Goal: Task Accomplishment & Management: Use online tool/utility

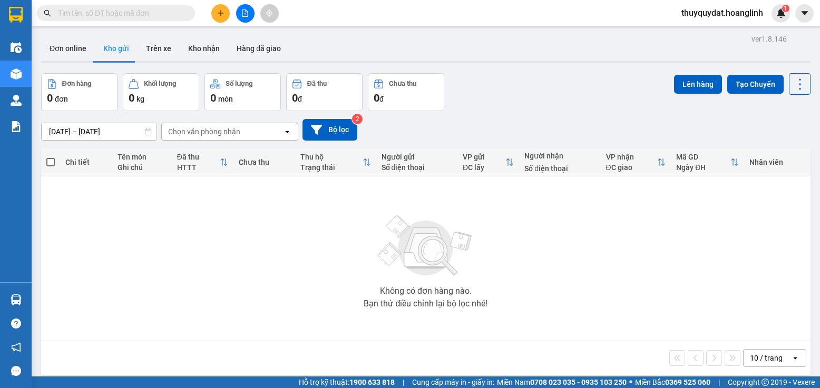
click at [244, 14] on icon "file-add" at bounding box center [244, 12] width 7 height 7
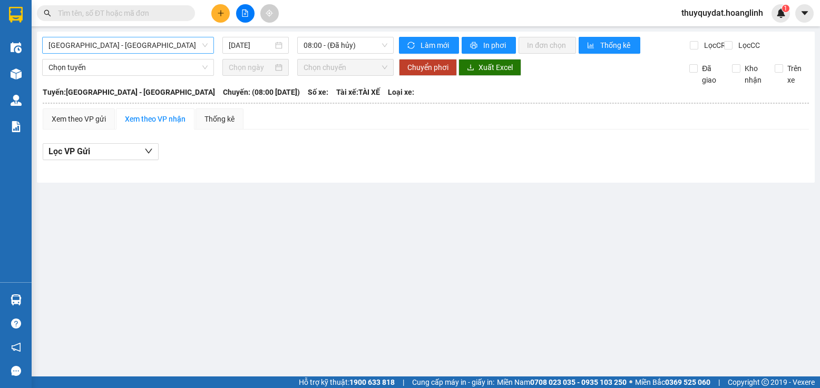
click at [109, 40] on span "[GEOGRAPHIC_DATA] - [GEOGRAPHIC_DATA]" at bounding box center [127, 45] width 159 height 16
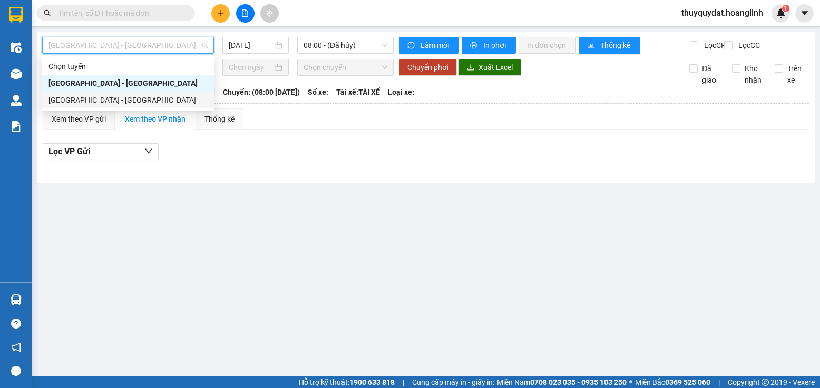
click at [133, 93] on div "[GEOGRAPHIC_DATA] - [GEOGRAPHIC_DATA]" at bounding box center [128, 100] width 172 height 17
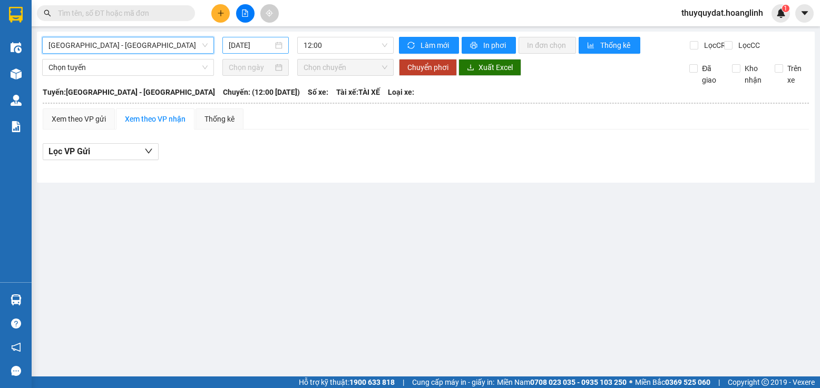
click at [266, 45] on input "[DATE]" at bounding box center [251, 46] width 44 height 12
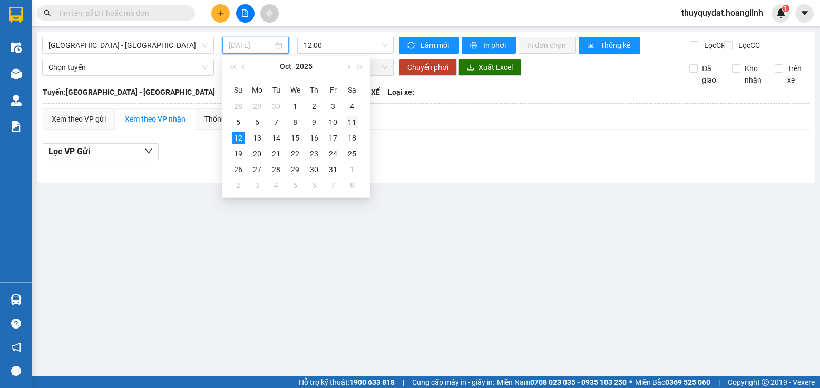
click at [348, 125] on div "11" at bounding box center [352, 122] width 13 height 13
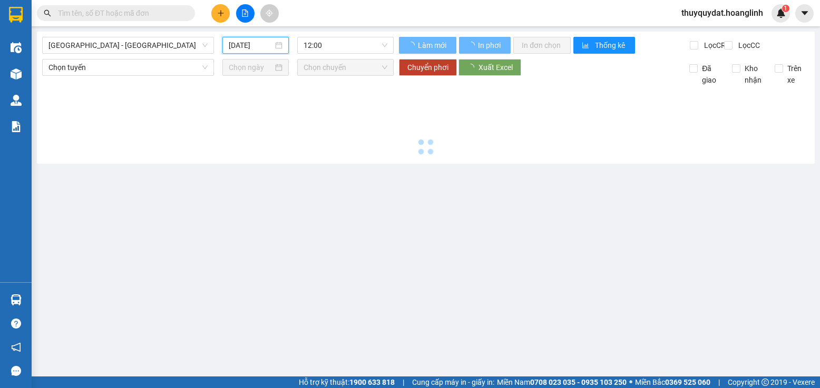
type input "[DATE]"
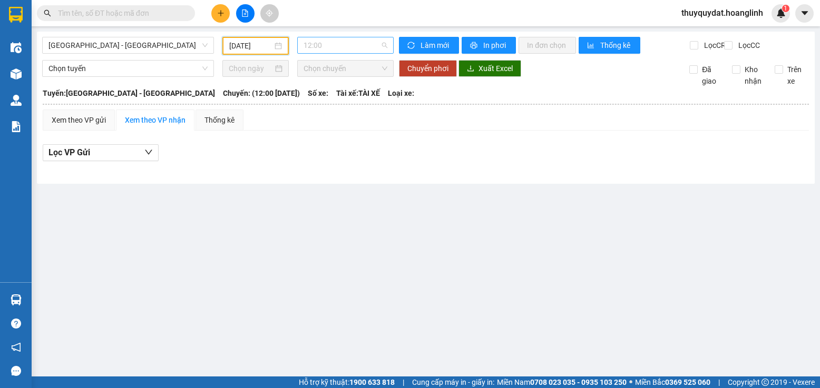
click at [345, 48] on span "12:00" at bounding box center [346, 45] width 84 height 16
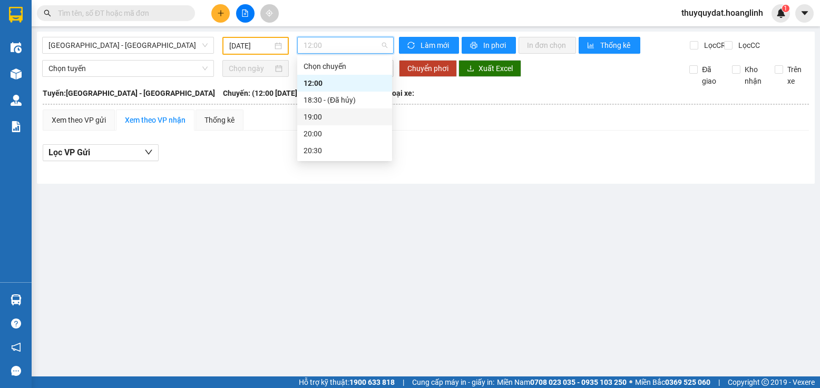
click at [332, 119] on div "19:00" at bounding box center [345, 117] width 82 height 12
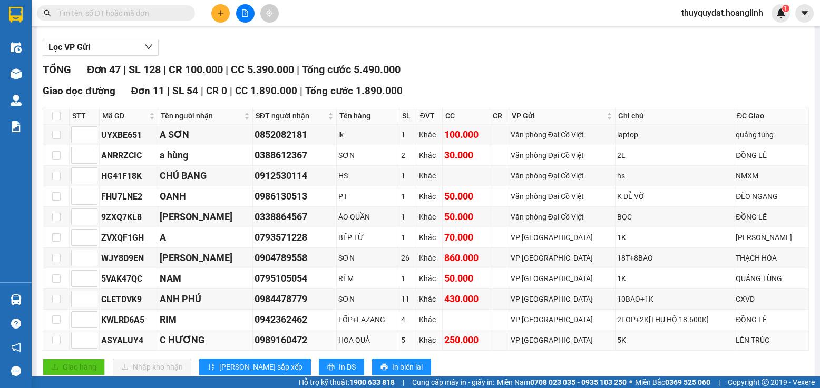
scroll to position [316, 0]
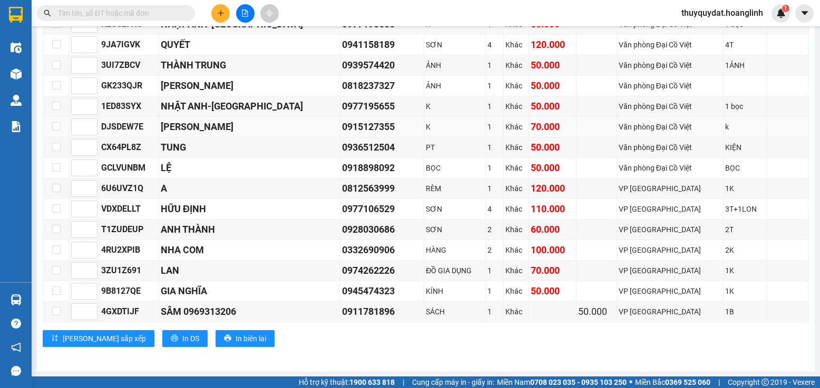
scroll to position [884, 0]
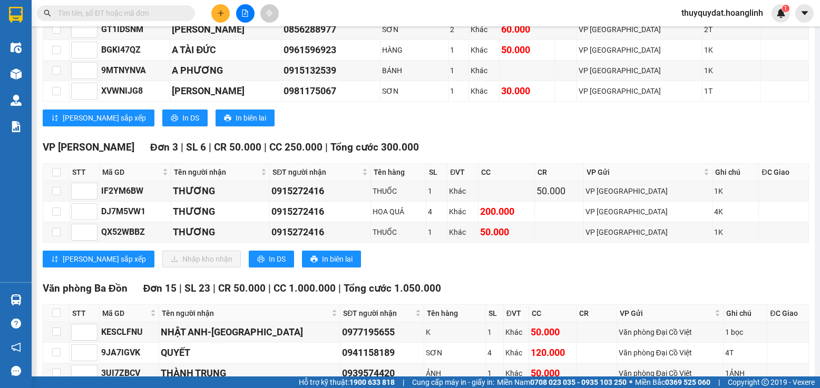
click at [494, 127] on div "Lưu sắp xếp In DS In biên lai" at bounding box center [426, 118] width 766 height 17
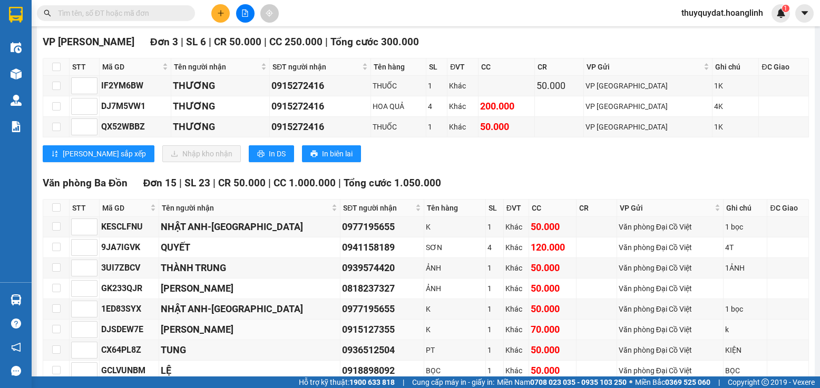
scroll to position [1200, 0]
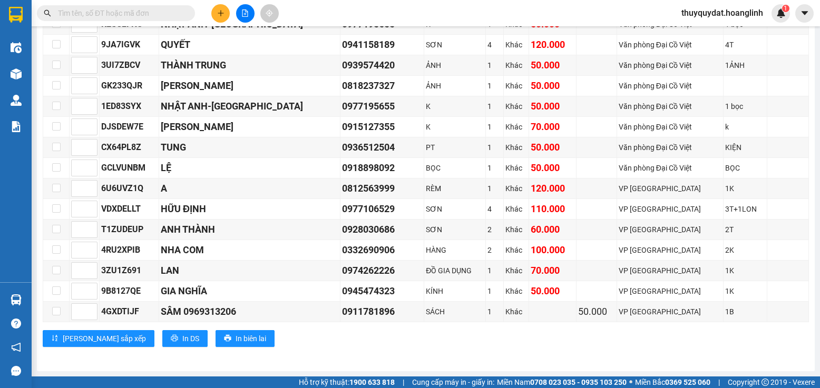
click at [518, 331] on div "Lưu sắp xếp In DS In biên lai" at bounding box center [426, 339] width 766 height 17
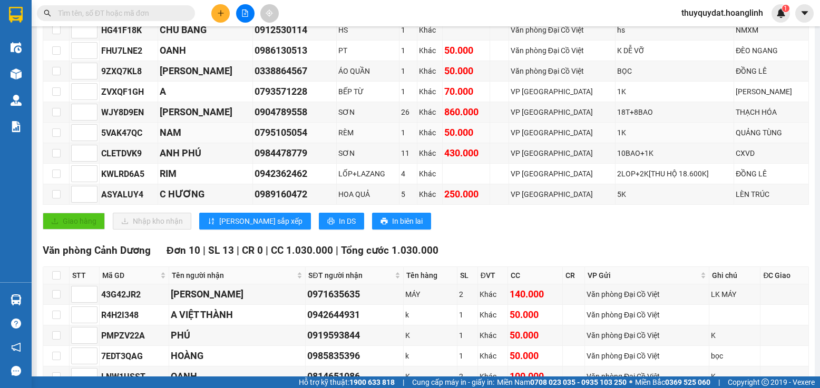
scroll to position [199, 0]
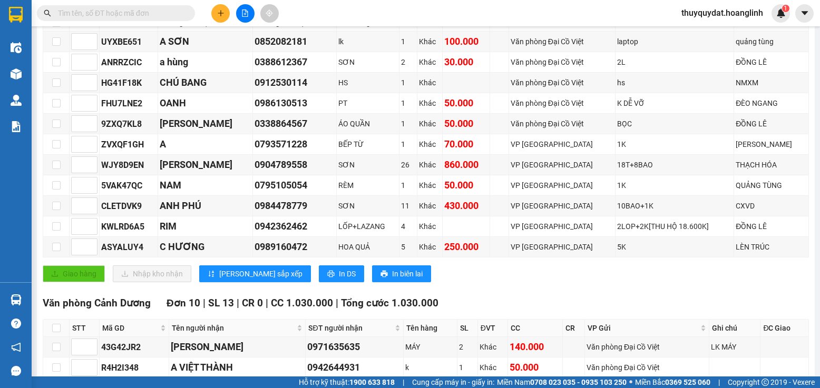
click at [568, 278] on div "Giao hàng Nhập kho nhận Lưu sắp xếp In DS In biên lai" at bounding box center [426, 274] width 766 height 17
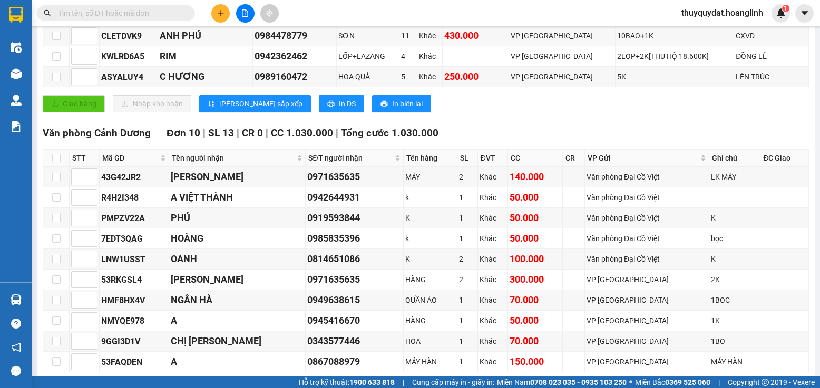
scroll to position [316, 0]
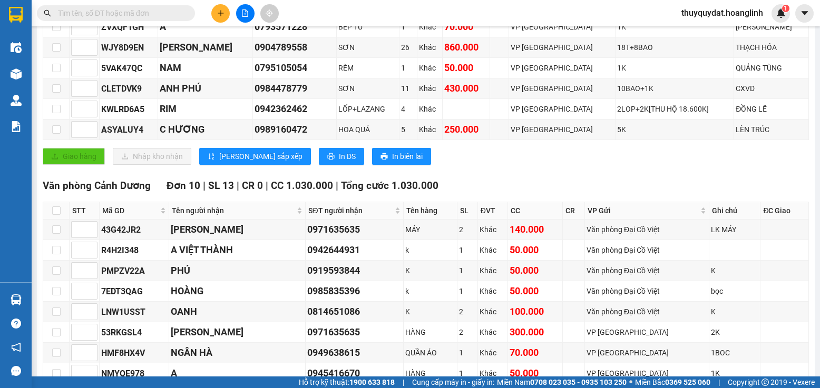
click at [647, 165] on div "Giao hàng Nhập kho nhận Lưu sắp xếp In DS In biên lai" at bounding box center [426, 156] width 766 height 17
click at [681, 158] on div "Giao hàng Nhập kho nhận Lưu sắp xếp In DS In biên lai" at bounding box center [426, 156] width 766 height 17
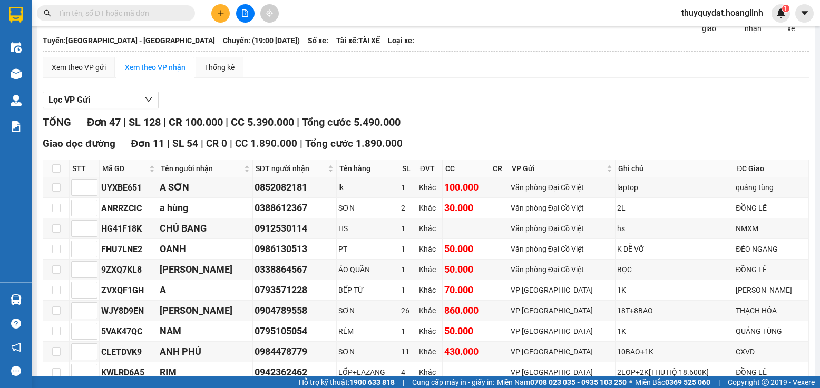
scroll to position [0, 0]
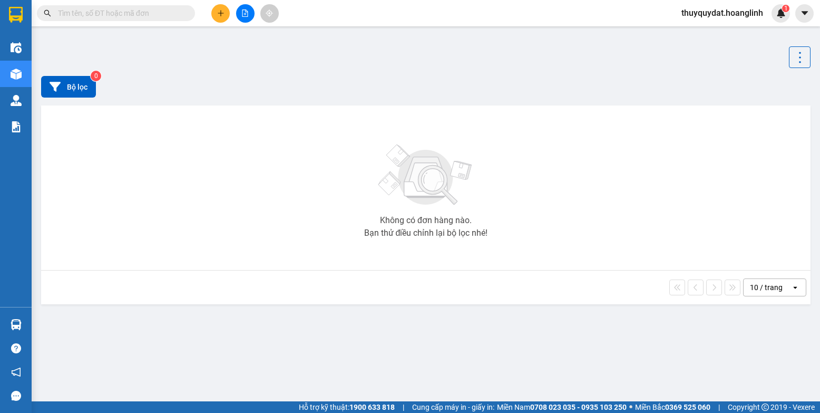
click at [240, 13] on button at bounding box center [245, 13] width 18 height 18
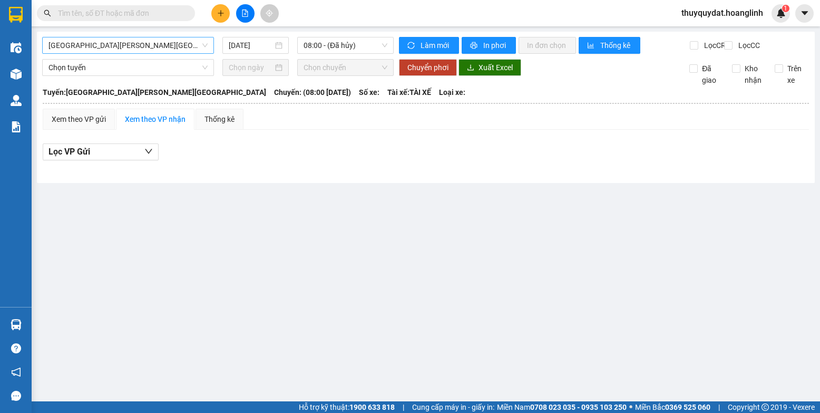
click at [157, 45] on span "[GEOGRAPHIC_DATA] - [GEOGRAPHIC_DATA]" at bounding box center [127, 45] width 159 height 16
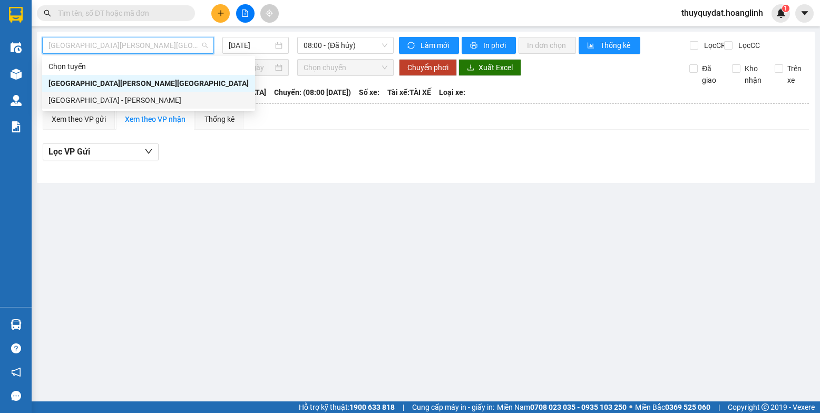
click at [93, 101] on div "[GEOGRAPHIC_DATA] - [GEOGRAPHIC_DATA]" at bounding box center [148, 100] width 200 height 12
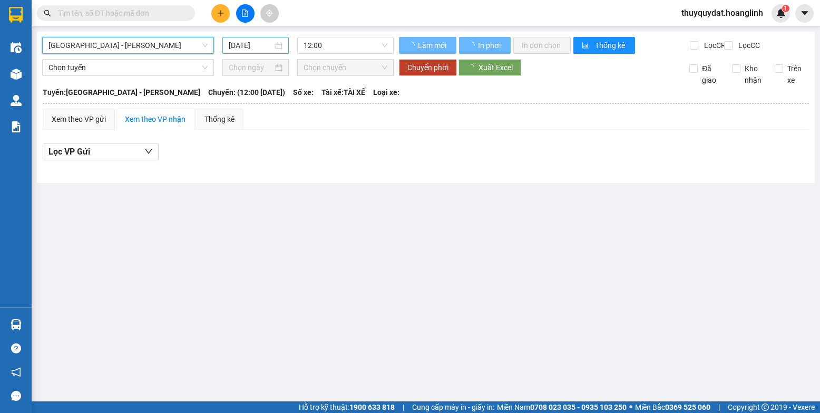
click at [260, 46] on input "[DATE]" at bounding box center [251, 46] width 44 height 12
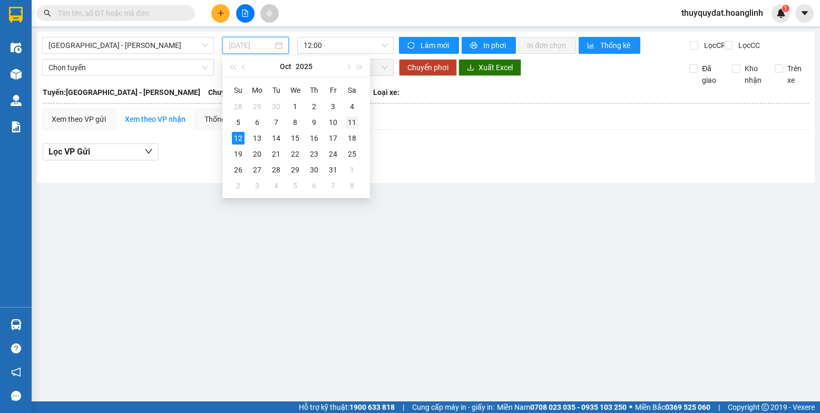
click at [347, 120] on div "11" at bounding box center [352, 122] width 13 height 13
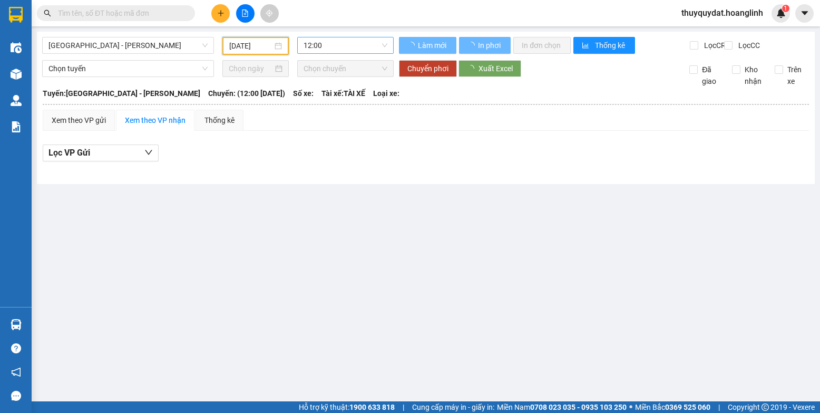
type input "[DATE]"
click at [339, 44] on span "12:00" at bounding box center [346, 45] width 84 height 16
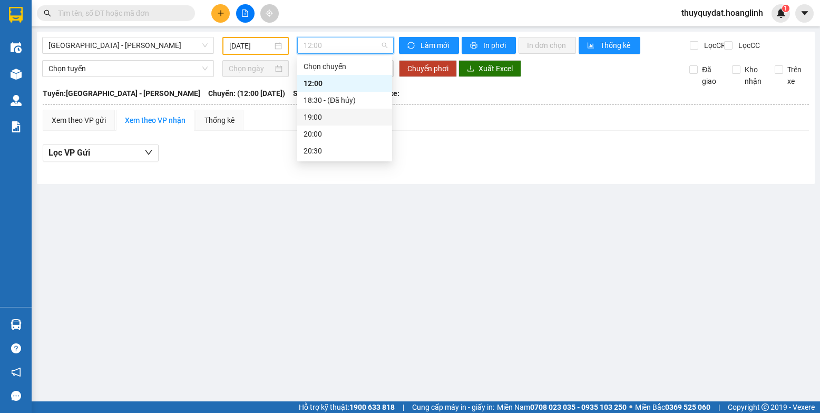
click at [323, 114] on div "19:00" at bounding box center [345, 117] width 82 height 12
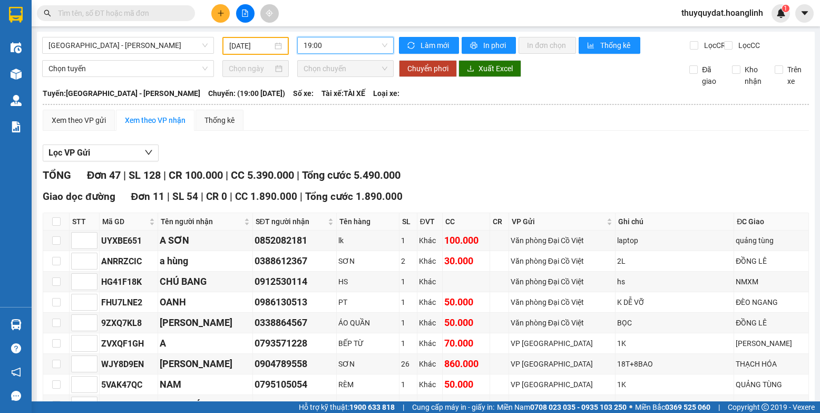
click at [366, 87] on div "Chọn tuyến Chọn chuyến Chuyển phơi Xuất Excel Đã giao Kho nhận Trên xe" at bounding box center [425, 73] width 767 height 27
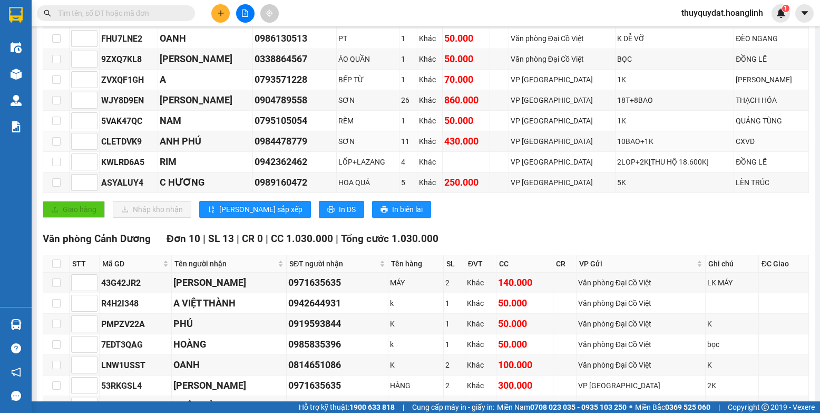
scroll to position [105, 0]
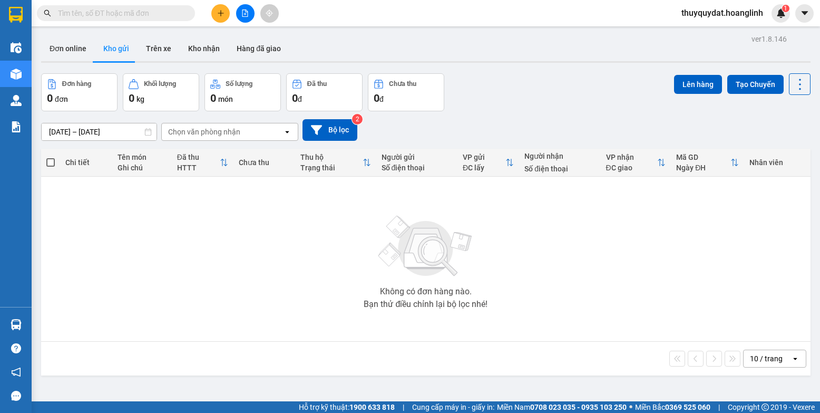
click at [248, 9] on icon "file-add" at bounding box center [244, 12] width 7 height 7
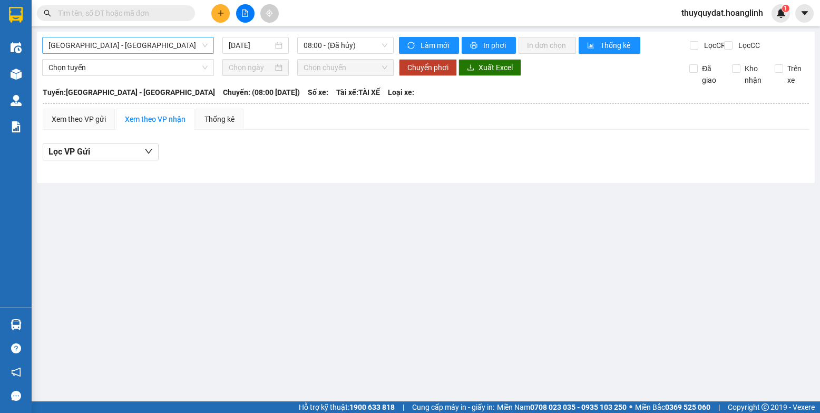
click at [134, 44] on span "[GEOGRAPHIC_DATA] - [GEOGRAPHIC_DATA]" at bounding box center [127, 45] width 159 height 16
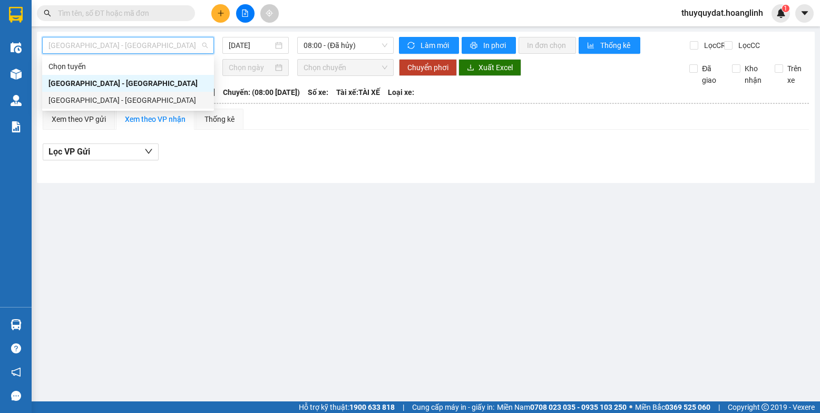
click at [132, 96] on div "[GEOGRAPHIC_DATA] - [GEOGRAPHIC_DATA]" at bounding box center [127, 100] width 159 height 12
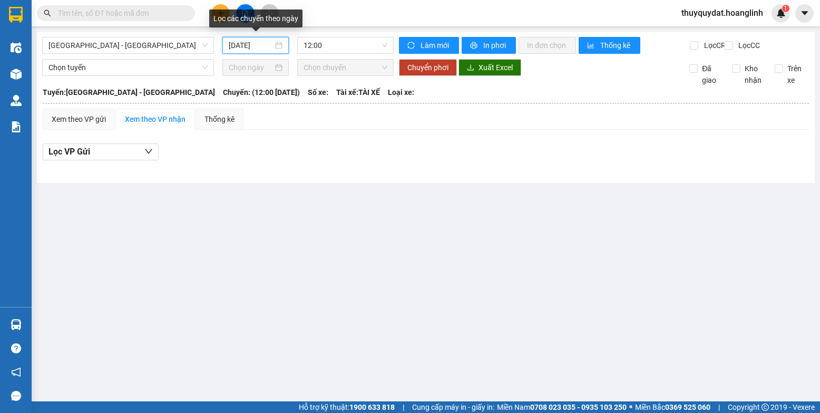
click at [264, 42] on input "[DATE]" at bounding box center [251, 46] width 44 height 12
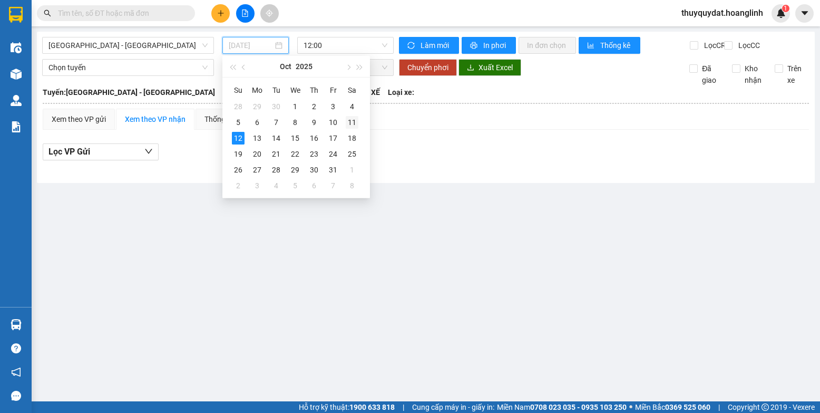
click at [348, 118] on div "11" at bounding box center [352, 122] width 13 height 13
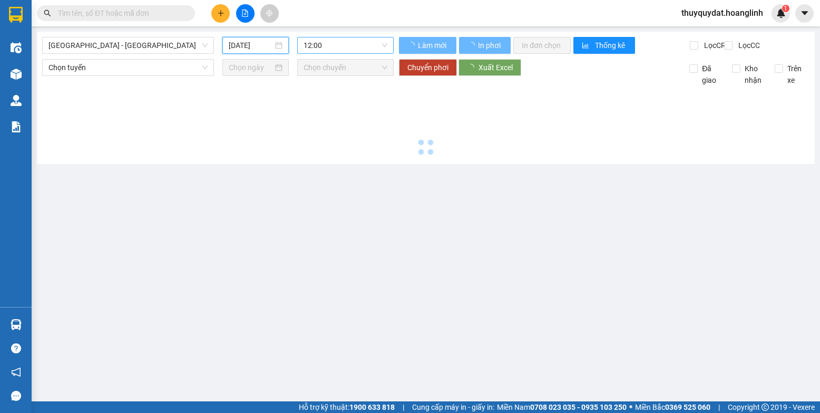
type input "[DATE]"
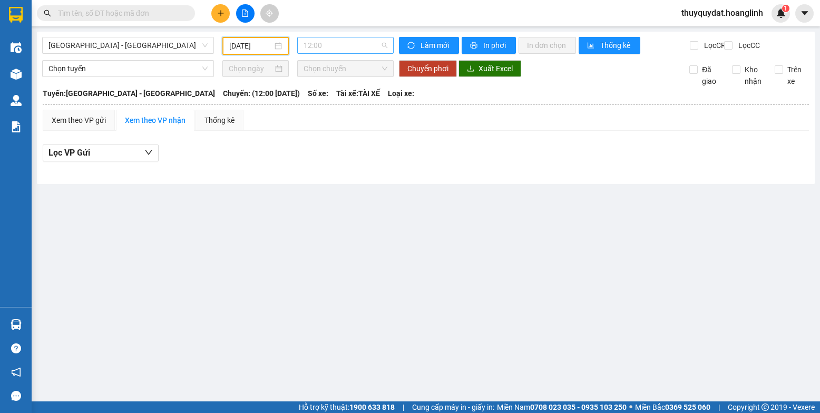
click at [338, 48] on span "12:00" at bounding box center [346, 45] width 84 height 16
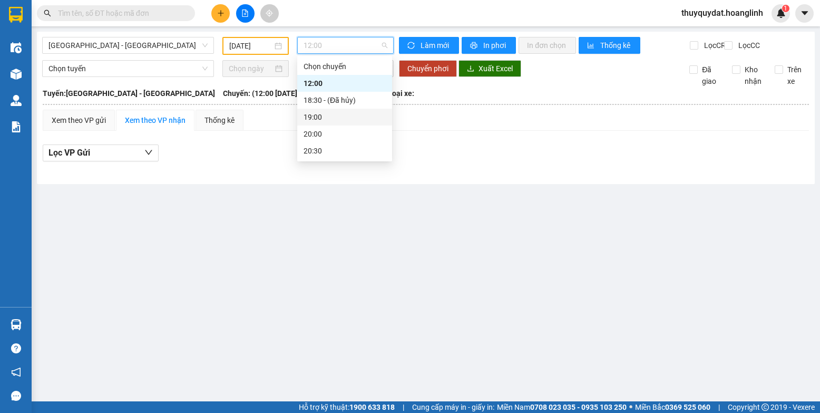
click at [332, 111] on div "19:00" at bounding box center [345, 117] width 82 height 12
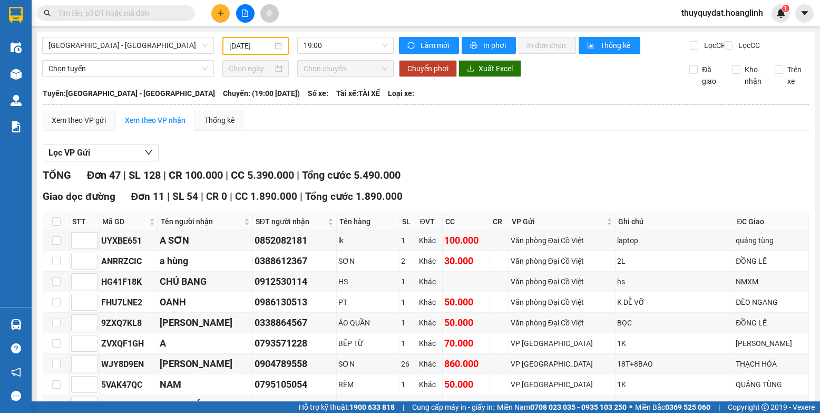
click at [98, 15] on input "text" at bounding box center [120, 13] width 124 height 12
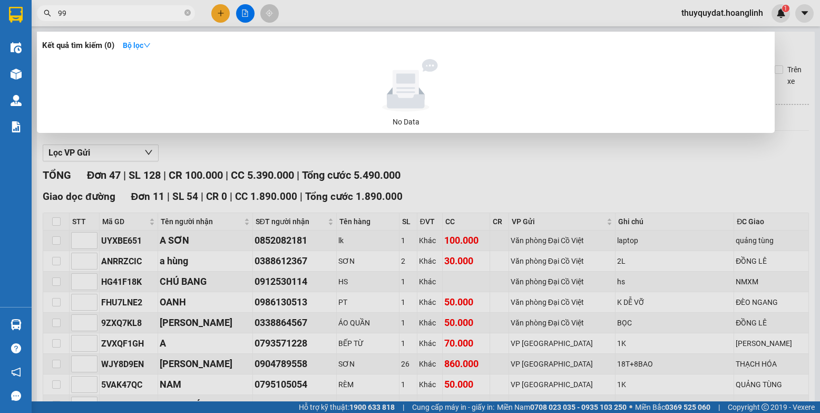
type input "995"
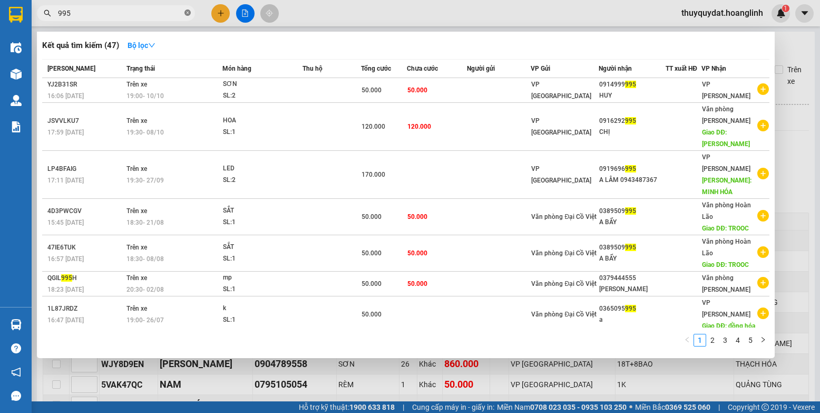
click at [186, 14] on icon "close-circle" at bounding box center [187, 12] width 6 height 6
